Goal: Navigation & Orientation: Understand site structure

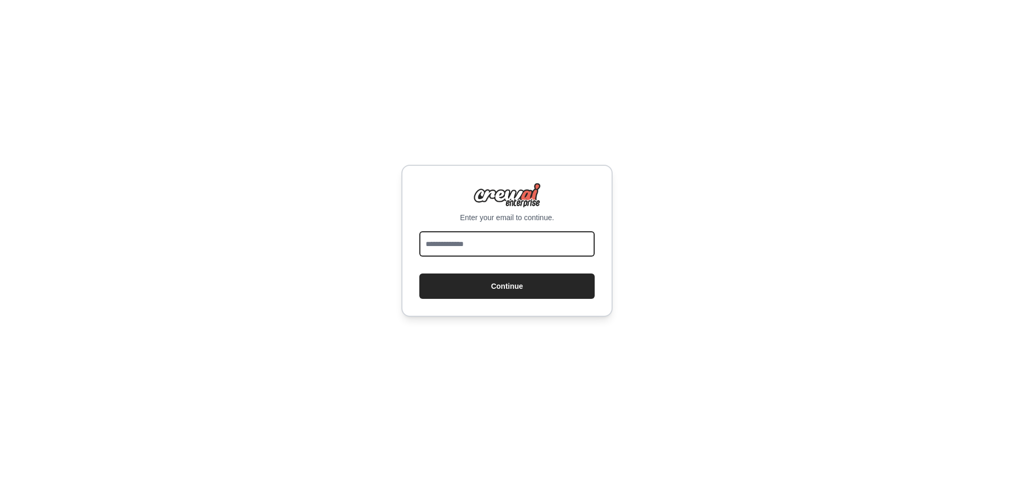
click at [503, 244] on input "email" at bounding box center [506, 243] width 175 height 25
type input "**********"
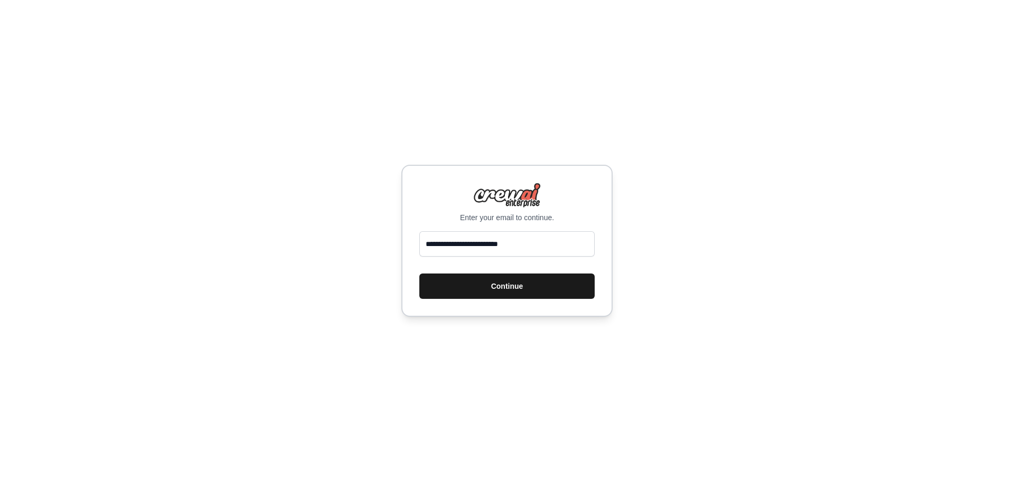
click at [518, 281] on button "Continue" at bounding box center [506, 285] width 175 height 25
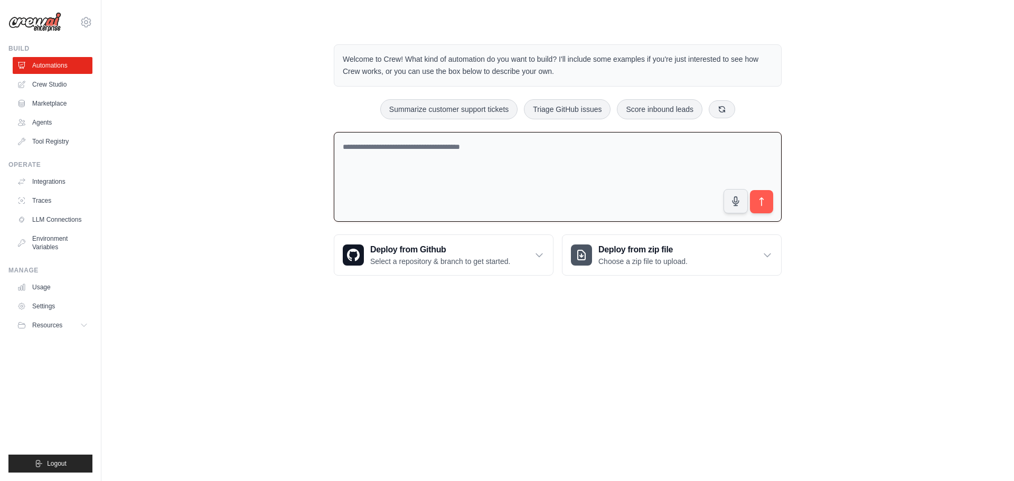
click at [554, 162] on textarea at bounding box center [558, 177] width 448 height 90
click at [48, 25] on img at bounding box center [34, 22] width 53 height 20
click at [53, 116] on link "Agents" at bounding box center [54, 122] width 80 height 17
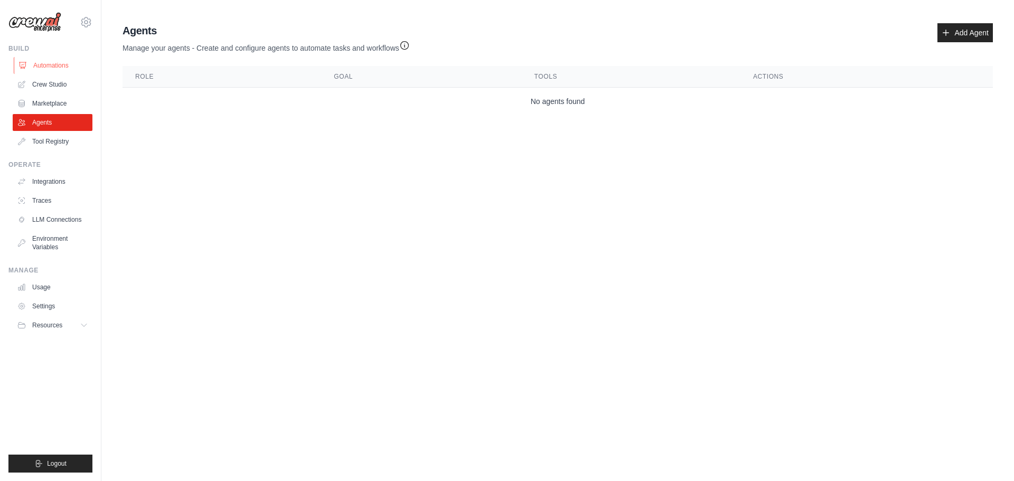
click at [47, 67] on link "Automations" at bounding box center [54, 65] width 80 height 17
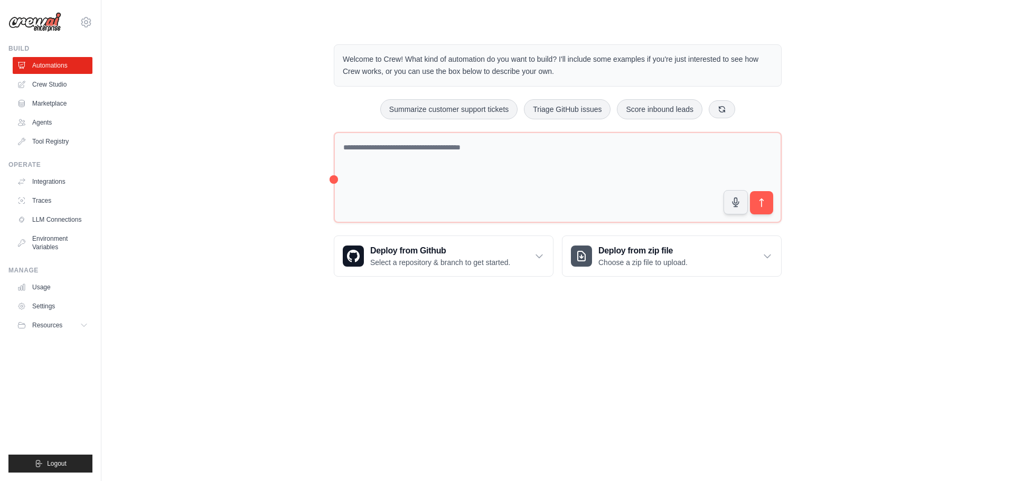
click at [47, 80] on link "Crew Studio" at bounding box center [53, 84] width 80 height 17
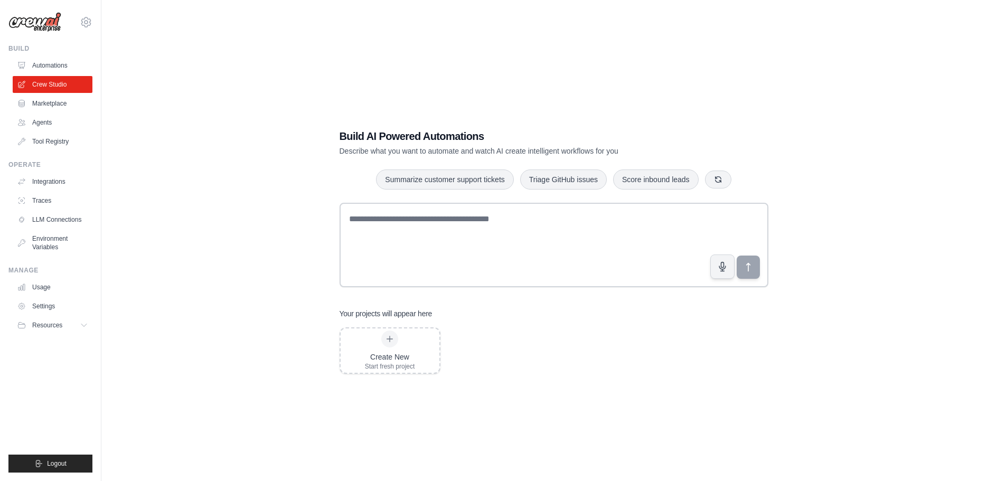
click at [49, 102] on link "Marketplace" at bounding box center [53, 103] width 80 height 17
